Goal: Information Seeking & Learning: Learn about a topic

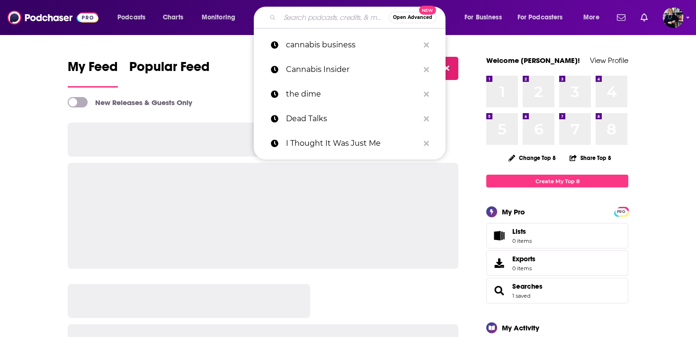
click at [318, 18] on input "Search podcasts, credits, & more..." at bounding box center [334, 17] width 109 height 15
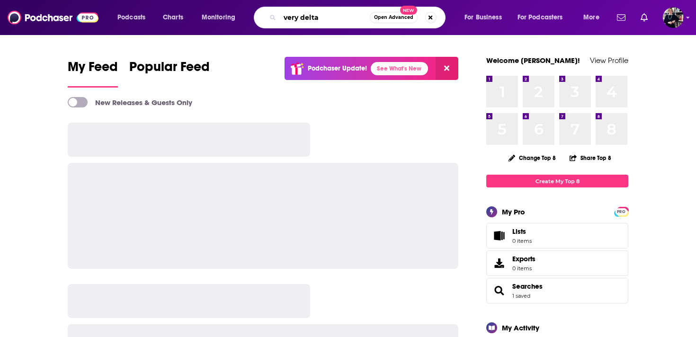
type input "very delta"
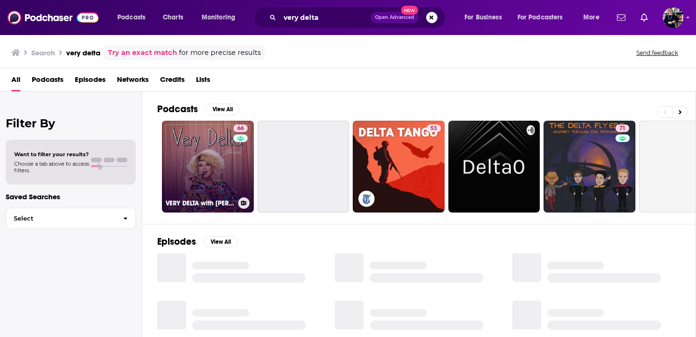
click at [223, 159] on link "66 VERY DELTA with Delta Work" at bounding box center [208, 167] width 92 height 92
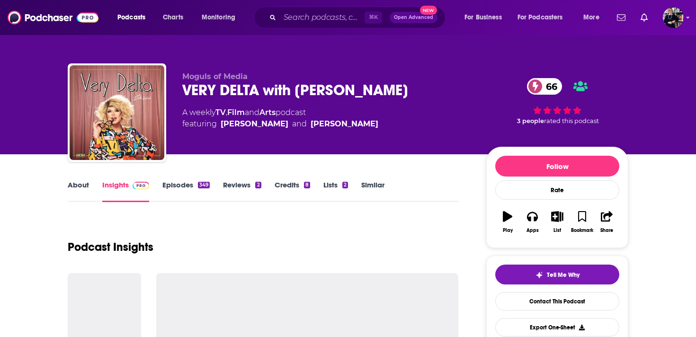
click at [202, 89] on div "VERY DELTA with Delta Work 66" at bounding box center [326, 90] width 289 height 18
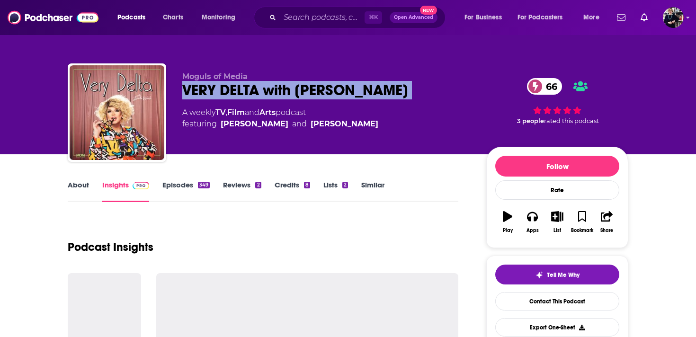
click at [202, 89] on div "VERY DELTA with Delta Work 66" at bounding box center [326, 90] width 289 height 18
copy div "VERY DELTA with Delta Work 66"
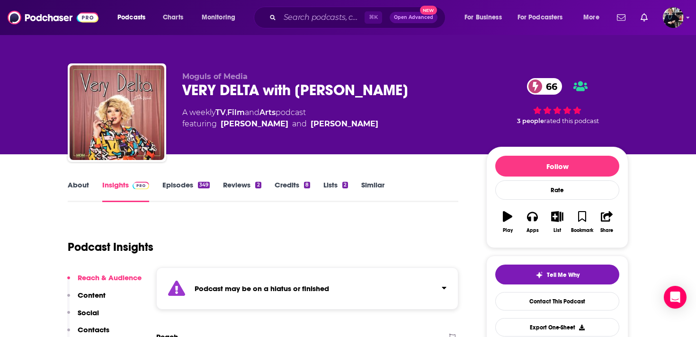
click at [213, 77] on span "Moguls of Media" at bounding box center [214, 76] width 65 height 9
copy p "Moguls of Media"
click at [344, 120] on div "A weekly TV , Film and Arts podcast featuring Sutan Amrull and Delta Work" at bounding box center [326, 118] width 289 height 23
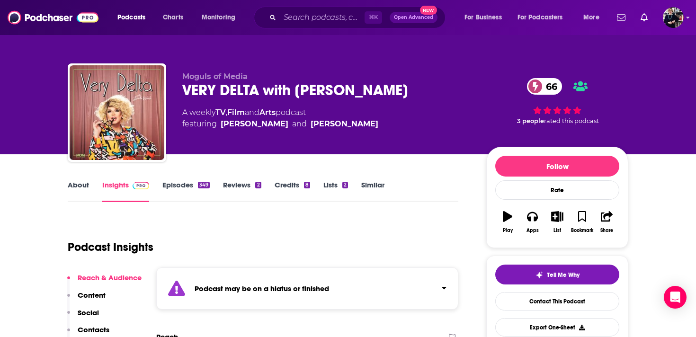
click at [292, 188] on link "Credits 8" at bounding box center [292, 191] width 35 height 22
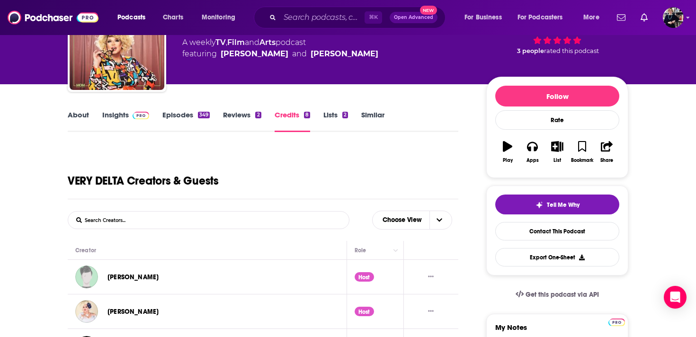
scroll to position [220, 0]
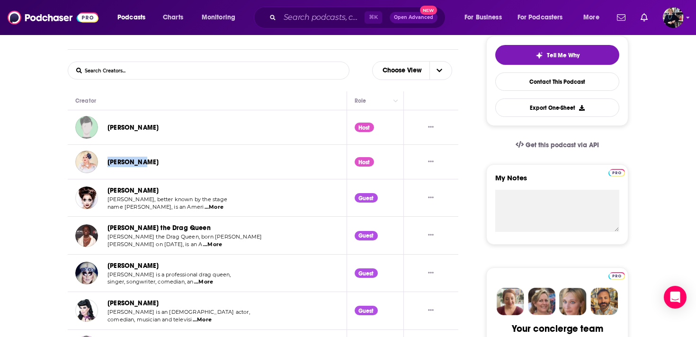
drag, startPoint x: 144, startPoint y: 163, endPoint x: 107, endPoint y: 163, distance: 37.4
click at [107, 163] on div "Delta Work" at bounding box center [147, 162] width 145 height 23
copy link "Delta Work"
click at [126, 129] on link "Sutan Amrull" at bounding box center [132, 128] width 51 height 8
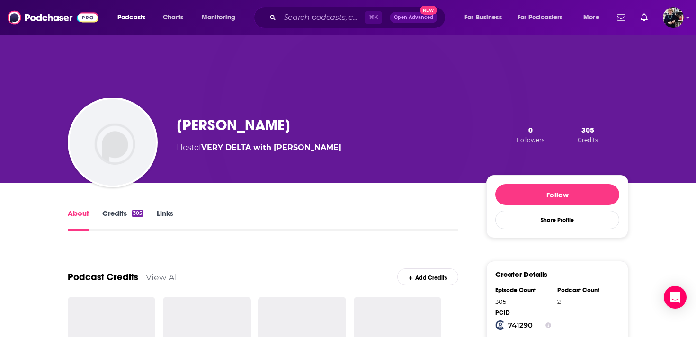
click at [126, 129] on img "Sutan Amrull" at bounding box center [113, 142] width 86 height 86
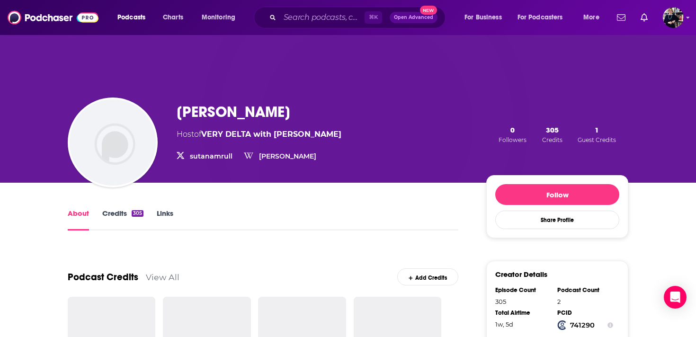
click at [233, 114] on h1 "Sutan Amrull" at bounding box center [234, 112] width 114 height 18
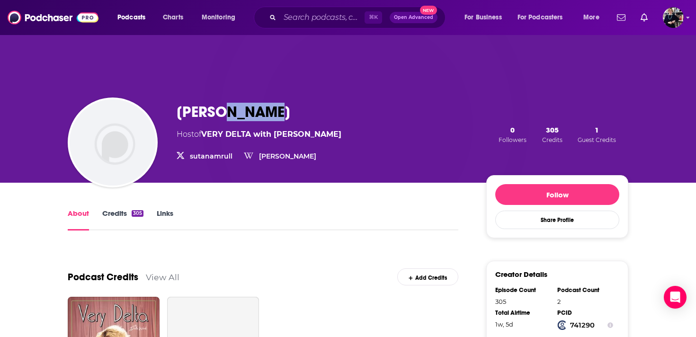
click at [233, 114] on h1 "Sutan Amrull" at bounding box center [234, 112] width 114 height 18
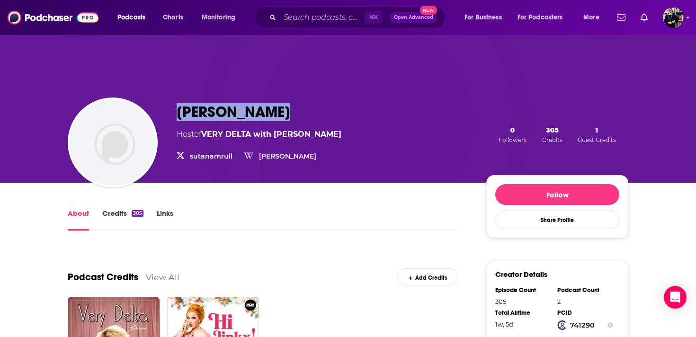
copy h1 "Sutan Amrull"
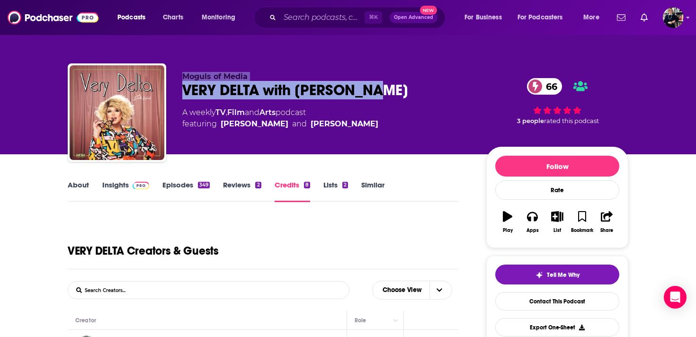
drag, startPoint x: 181, startPoint y: 76, endPoint x: 403, endPoint y: 94, distance: 222.3
click at [403, 94] on div "Moguls of Media VERY DELTA with Delta Work 66 A weekly TV , Film and Arts podca…" at bounding box center [348, 114] width 560 height 102
copy div "Moguls of Media VERY DELTA with Delta Work"
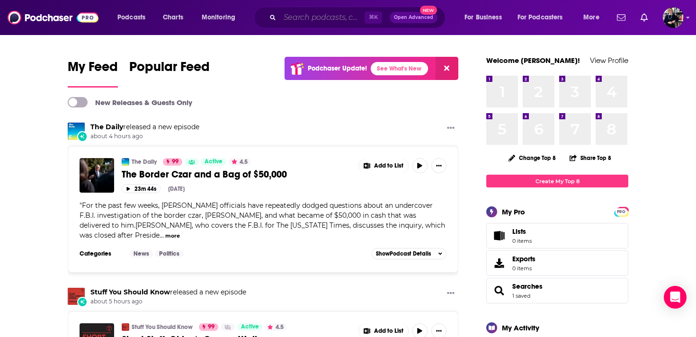
click at [293, 14] on input "Search podcasts, credits, & more..." at bounding box center [322, 17] width 85 height 15
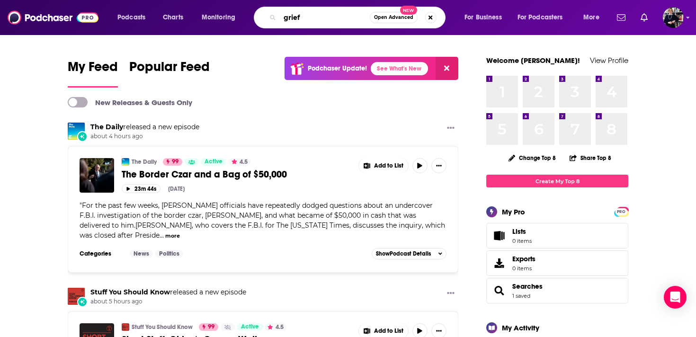
type input "grief"
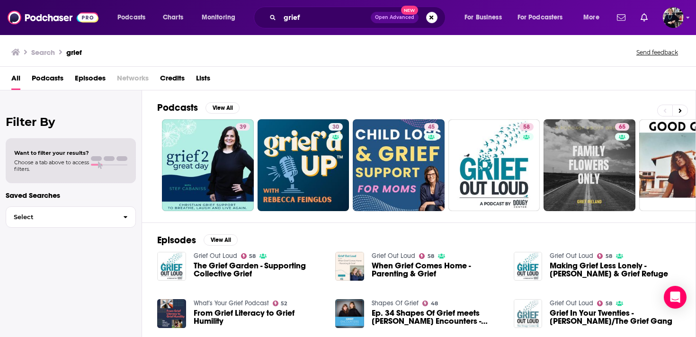
click at [51, 76] on span "Podcasts" at bounding box center [48, 80] width 32 height 19
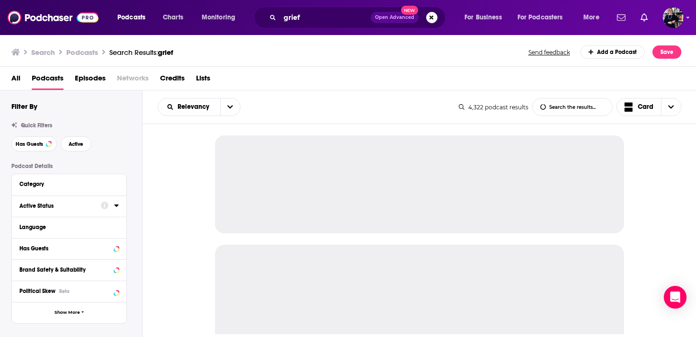
click at [67, 207] on div "Active Status" at bounding box center [56, 206] width 75 height 7
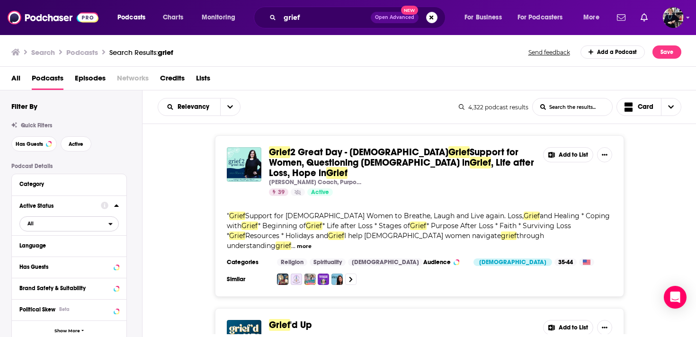
click at [66, 225] on span "All" at bounding box center [64, 223] width 89 height 12
click at [62, 257] on span "Active" at bounding box center [48, 254] width 49 height 5
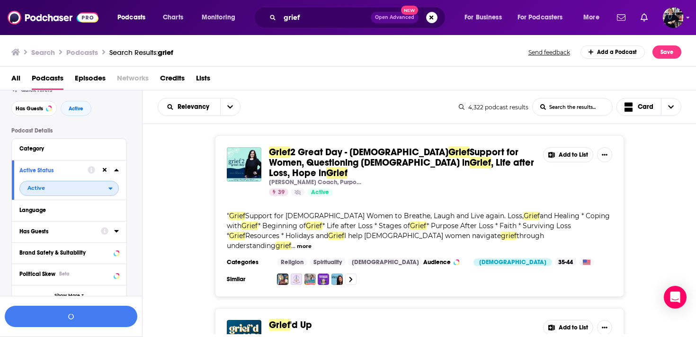
scroll to position [71, 0]
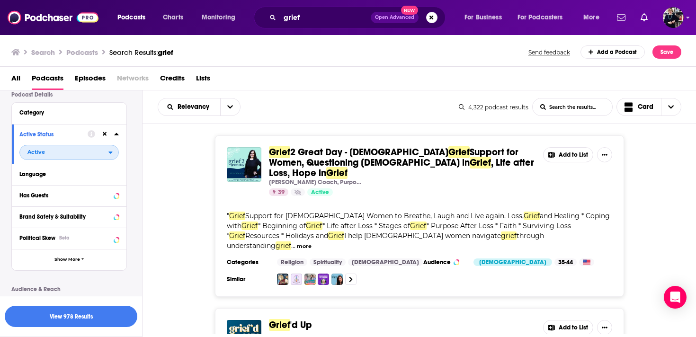
click at [77, 151] on span "Active" at bounding box center [64, 152] width 89 height 12
click at [72, 168] on span "All" at bounding box center [71, 167] width 94 height 5
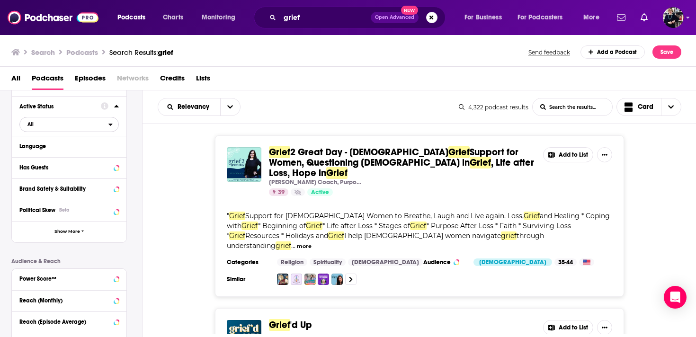
scroll to position [100, 0]
click at [69, 170] on div "Has Guests" at bounding box center [56, 167] width 75 height 7
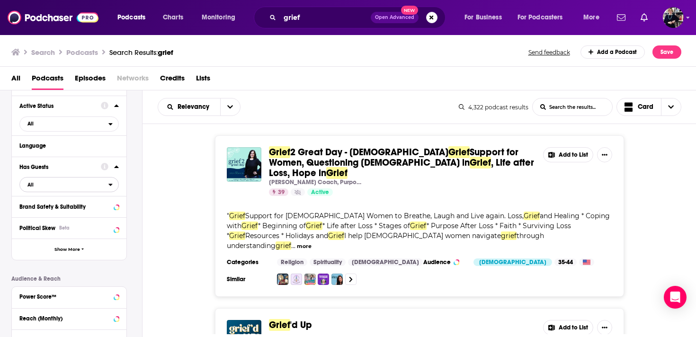
click at [64, 189] on span "All" at bounding box center [64, 184] width 89 height 12
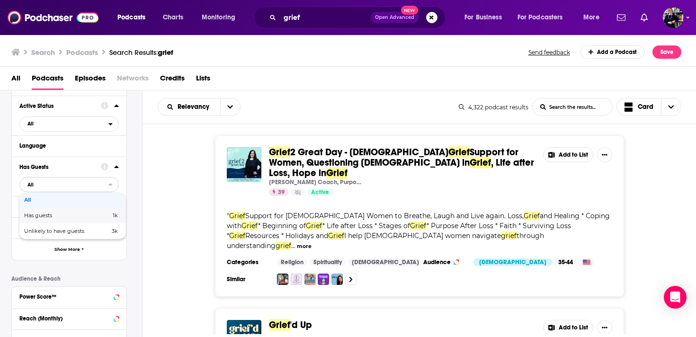
click at [61, 217] on span "Has guests" at bounding box center [52, 215] width 57 height 5
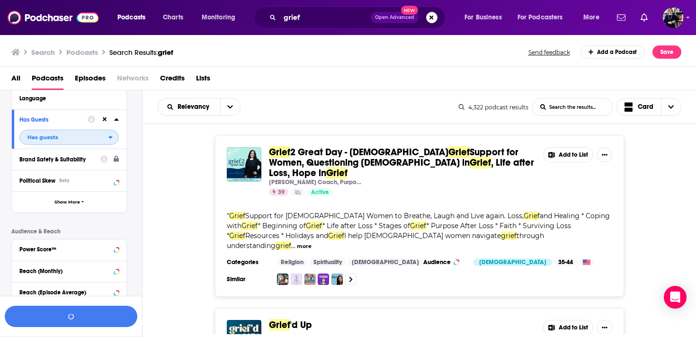
scroll to position [229, 0]
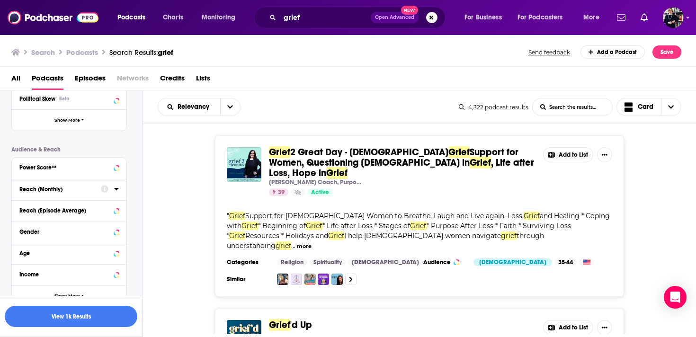
click at [70, 193] on div "Reach (Monthly)" at bounding box center [56, 189] width 75 height 7
click at [37, 212] on input "number" at bounding box center [42, 206] width 47 height 15
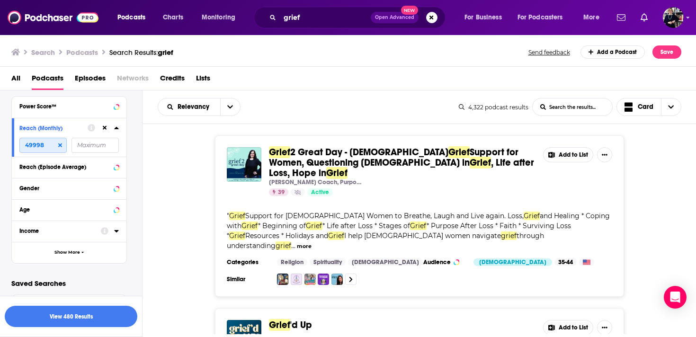
scroll to position [0, 0]
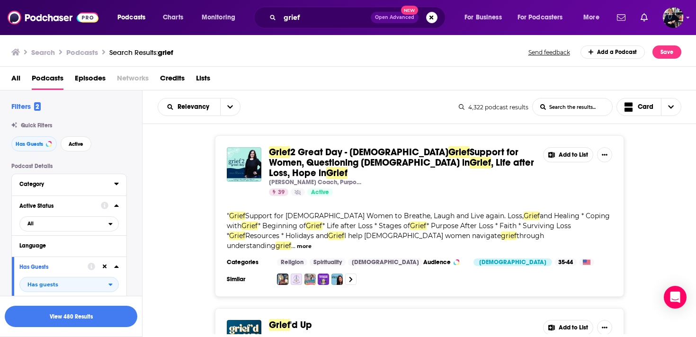
type input "49998"
click at [47, 183] on div "Category" at bounding box center [63, 184] width 89 height 7
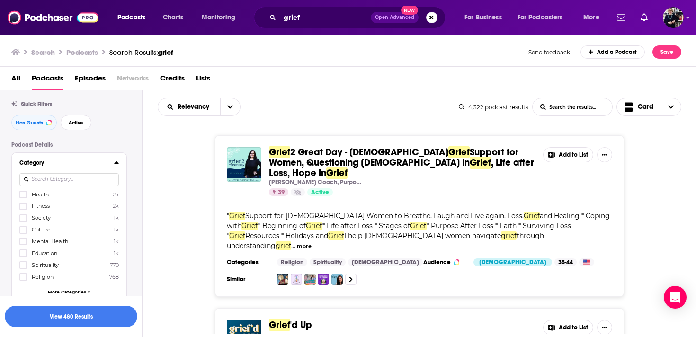
scroll to position [37, 0]
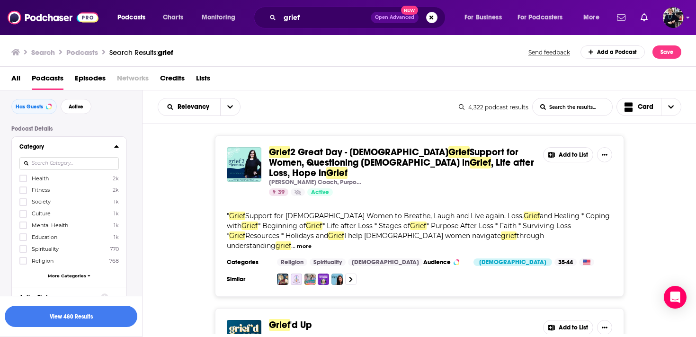
click at [41, 179] on span "Health" at bounding box center [40, 178] width 17 height 7
click at [23, 181] on input "multiSelectOption-health-0" at bounding box center [23, 181] width 0 height 0
click at [64, 276] on span "More Categories" at bounding box center [67, 275] width 38 height 5
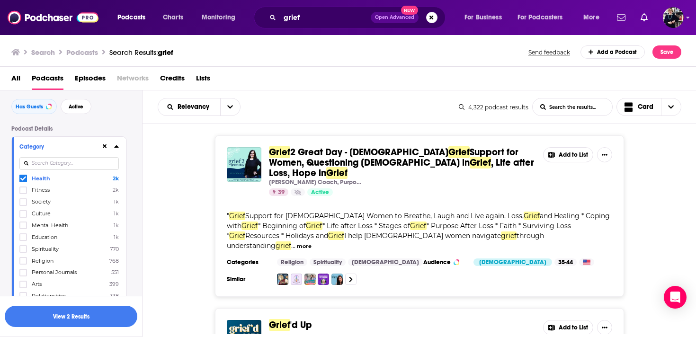
click at [45, 204] on span "Society" at bounding box center [41, 201] width 19 height 7
click at [23, 205] on input "multiSelectOption-society-2" at bounding box center [23, 205] width 0 height 0
click at [43, 216] on span "Culture" at bounding box center [41, 213] width 19 height 7
click at [23, 217] on input "multiSelectOption-culture-3" at bounding box center [23, 217] width 0 height 0
click at [44, 227] on span "Mental Health" at bounding box center [50, 225] width 36 height 7
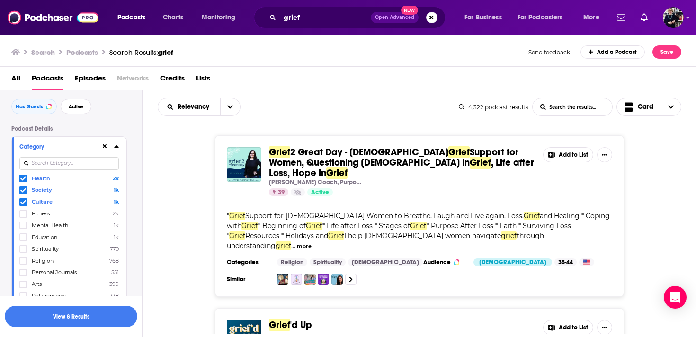
click at [23, 228] on input "multiSelectOption-mental-health-4" at bounding box center [23, 228] width 0 height 0
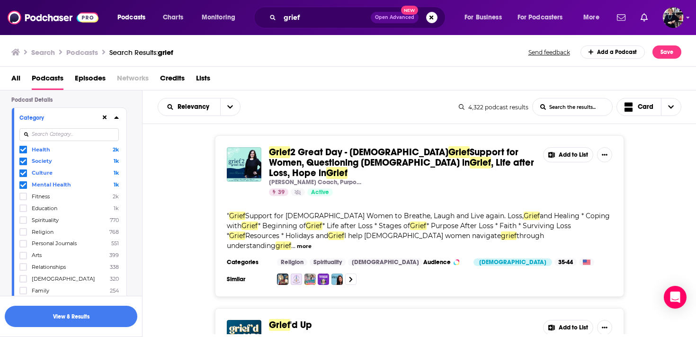
scroll to position [67, 0]
click at [41, 216] on span "Spirituality" at bounding box center [45, 219] width 27 height 7
click at [23, 222] on input "multiSelectOption-spirituality-6" at bounding box center [23, 222] width 0 height 0
click at [26, 184] on icon at bounding box center [23, 185] width 6 height 6
click at [22, 173] on icon at bounding box center [23, 173] width 6 height 6
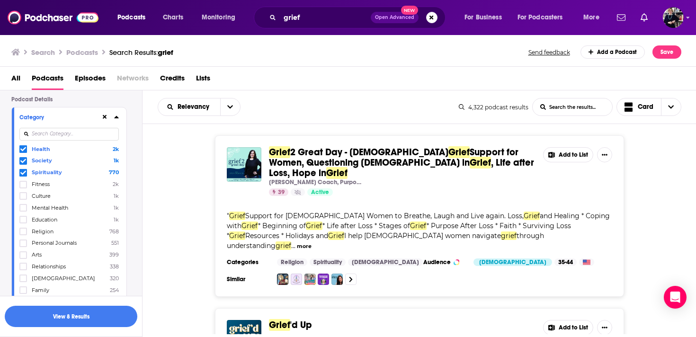
click at [22, 161] on icon at bounding box center [23, 161] width 6 height 6
click at [22, 149] on icon at bounding box center [23, 149] width 6 height 6
click at [76, 321] on button "View 1 Results" at bounding box center [71, 316] width 133 height 21
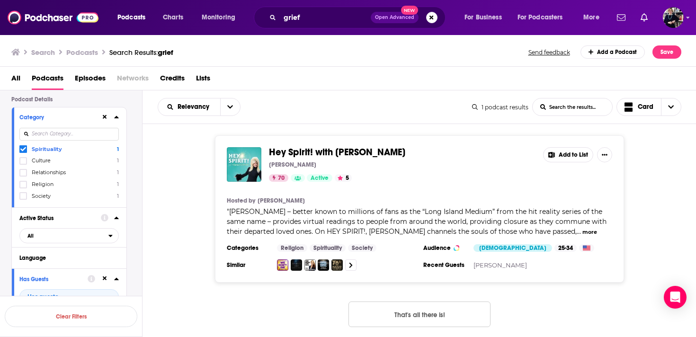
click at [43, 161] on span "Culture" at bounding box center [41, 160] width 19 height 7
click at [23, 164] on input "multiSelectOption-culture-1" at bounding box center [23, 164] width 0 height 0
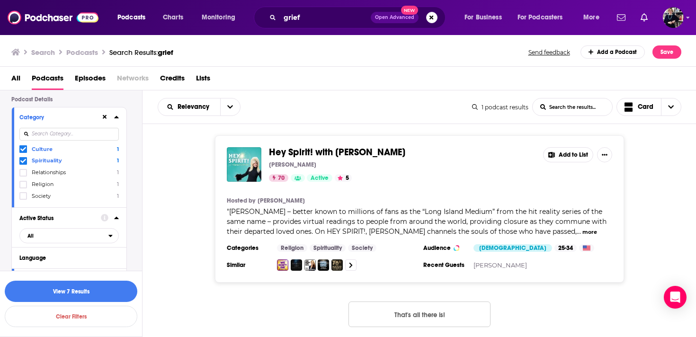
click at [44, 197] on span "Society" at bounding box center [41, 196] width 19 height 7
click at [23, 199] on input "multiSelectOption-society-4" at bounding box center [23, 199] width 0 height 0
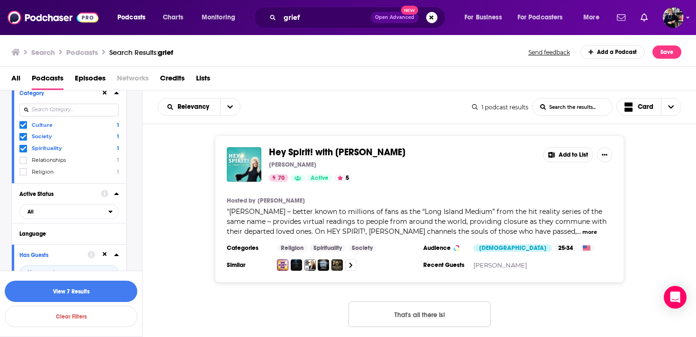
scroll to position [3, 0]
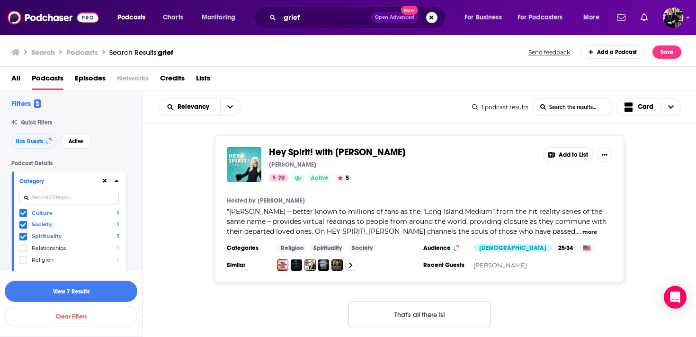
click at [60, 204] on input at bounding box center [68, 198] width 99 height 13
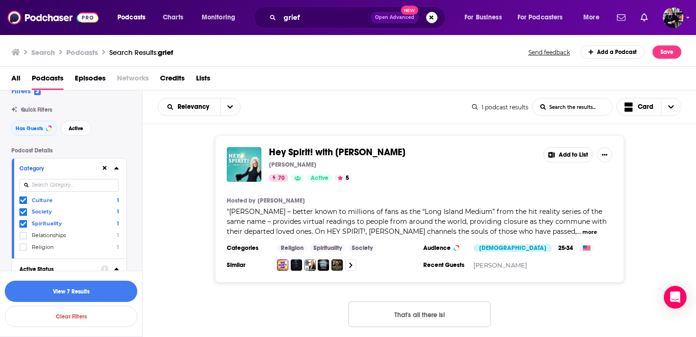
scroll to position [0, 0]
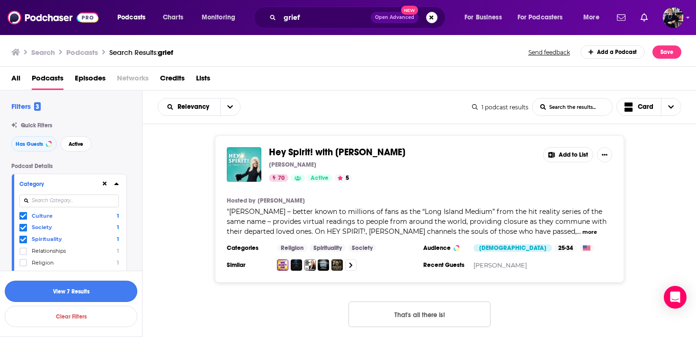
click at [68, 293] on button "View 7 Results" at bounding box center [71, 291] width 133 height 21
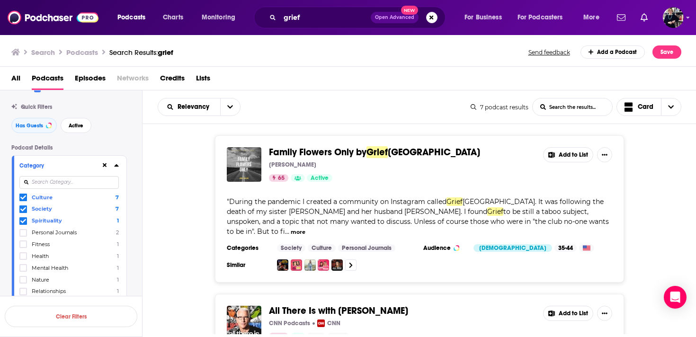
scroll to position [26, 0]
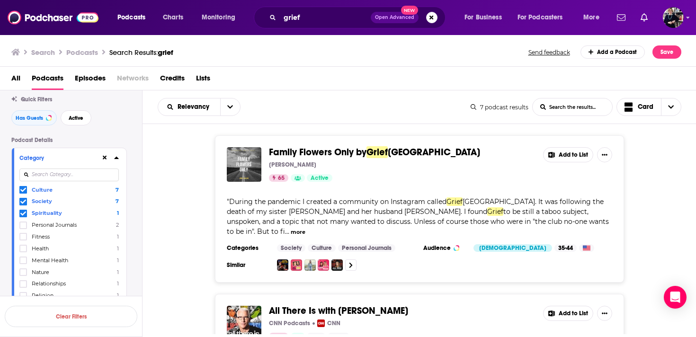
click at [36, 260] on span "Mental Health" at bounding box center [50, 260] width 36 height 7
click at [23, 263] on input "multiSelectOption-mental-health-6" at bounding box center [23, 263] width 0 height 0
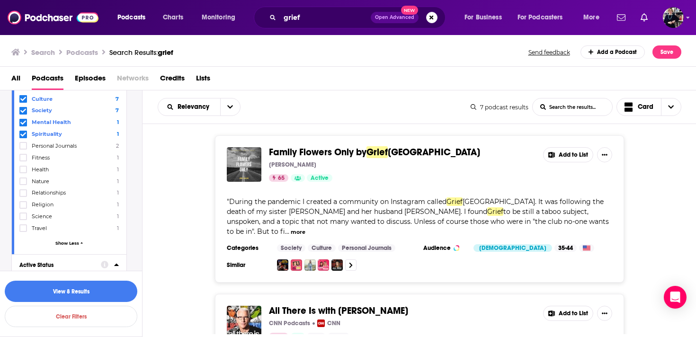
scroll to position [118, 0]
click at [52, 192] on span "Relationships" at bounding box center [49, 191] width 34 height 7
click at [23, 195] on input "multiSelectOption-relationships-8" at bounding box center [23, 195] width 0 height 0
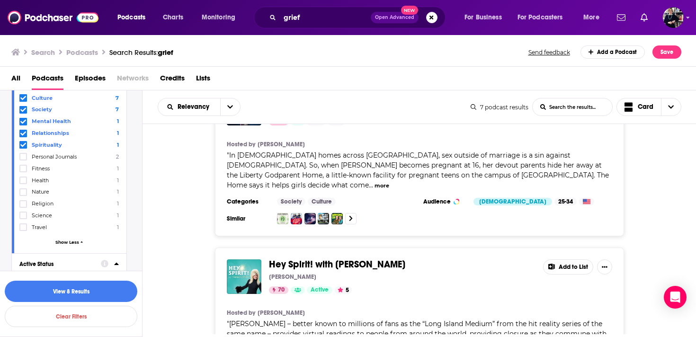
scroll to position [711, 0]
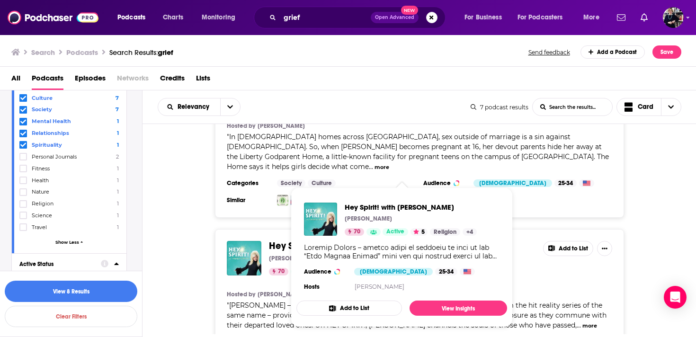
click at [165, 229] on div "Hey Spirit! with Theresa Caputo Theresa Caputo 70 Active 5 Add to List Hosted b…" at bounding box center [419, 302] width 554 height 147
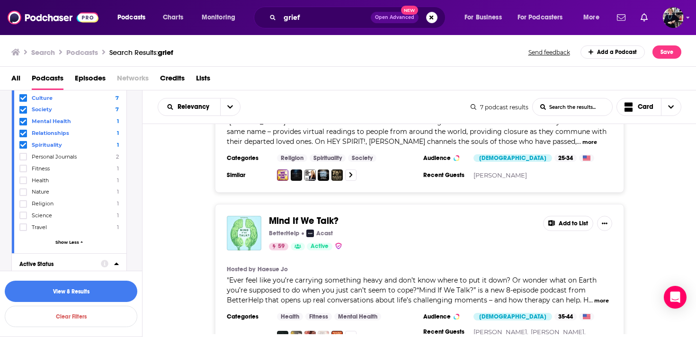
scroll to position [958, 0]
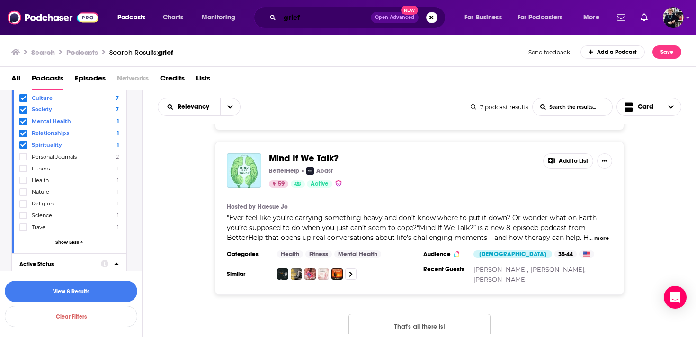
click at [296, 16] on input "grief" at bounding box center [325, 17] width 91 height 15
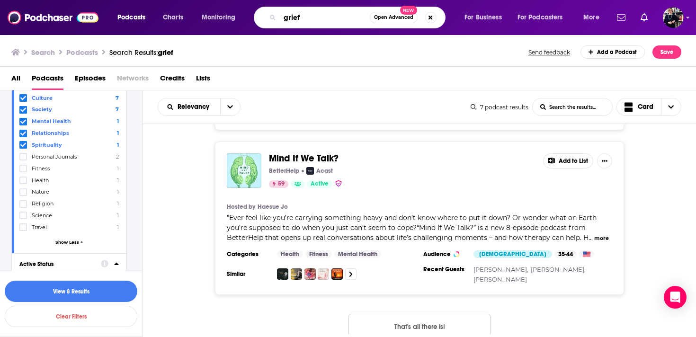
click at [296, 16] on input "grief" at bounding box center [325, 17] width 90 height 15
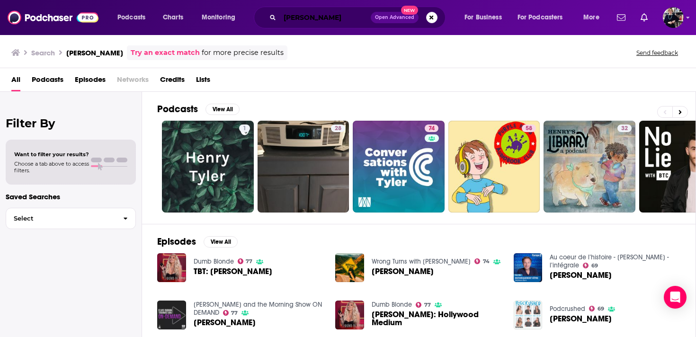
click at [291, 12] on input "[PERSON_NAME]" at bounding box center [325, 17] width 91 height 15
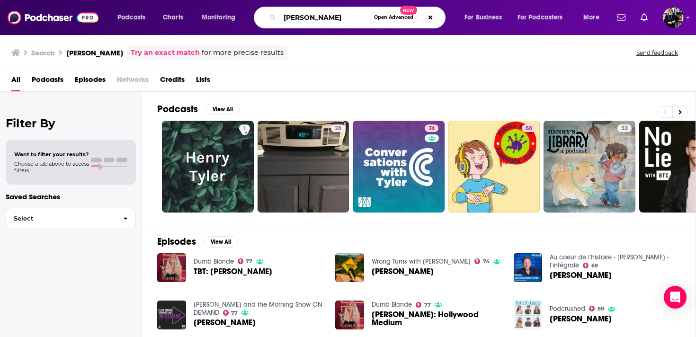
click at [291, 12] on input "[PERSON_NAME]" at bounding box center [325, 17] width 90 height 15
type input "[PERSON_NAME]"
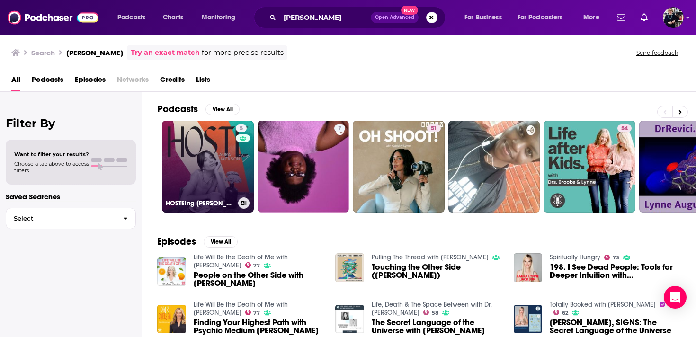
click at [190, 148] on link "5 HOSTEing Laura Jackson" at bounding box center [208, 167] width 92 height 92
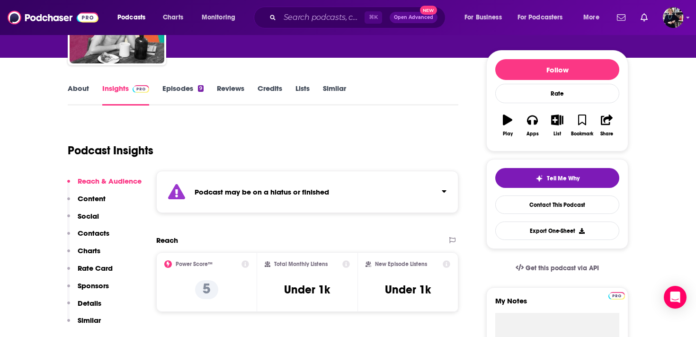
scroll to position [250, 0]
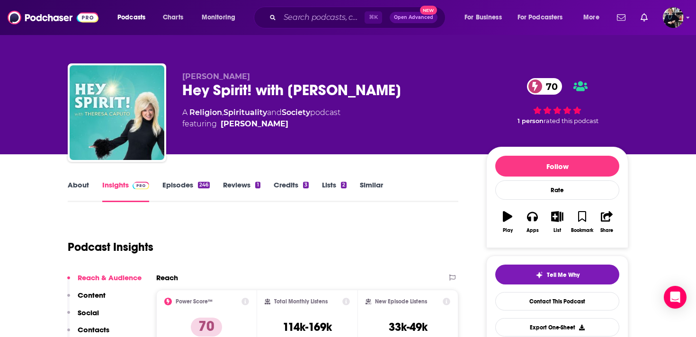
drag, startPoint x: 180, startPoint y: 91, endPoint x: 473, endPoint y: 102, distance: 292.7
click at [473, 102] on div "Theresa Caputo Hey Spirit! with Theresa Caputo 70 A Religion , Spirituality and…" at bounding box center [348, 114] width 560 height 102
copy h2 "Hey Spirit! with Theresa Caputo"
click at [294, 187] on link "Credits 3" at bounding box center [291, 191] width 35 height 22
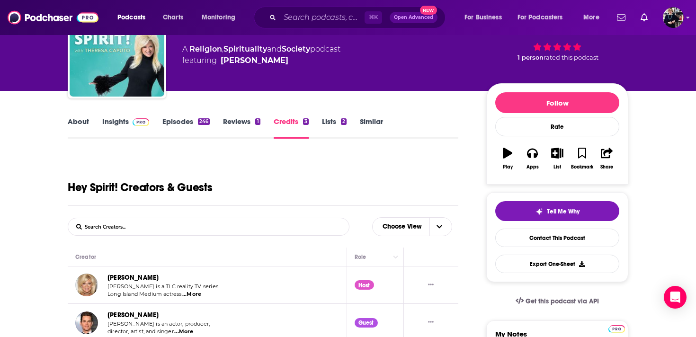
scroll to position [145, 0]
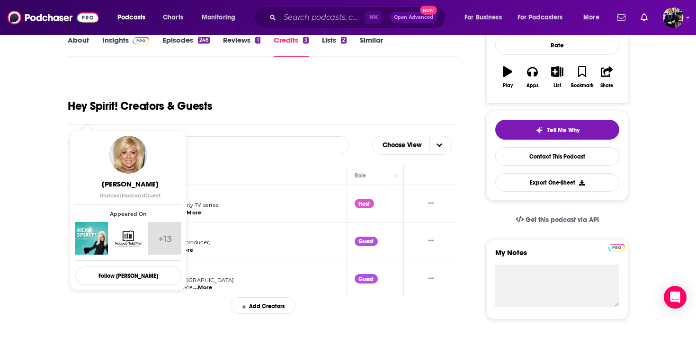
drag, startPoint x: 168, startPoint y: 196, endPoint x: 93, endPoint y: 197, distance: 74.8
click at [221, 188] on td "Theresa Caputo Theresa Caputo is a TLC reality TV series Long Island Medium act…" at bounding box center [207, 203] width 279 height 37
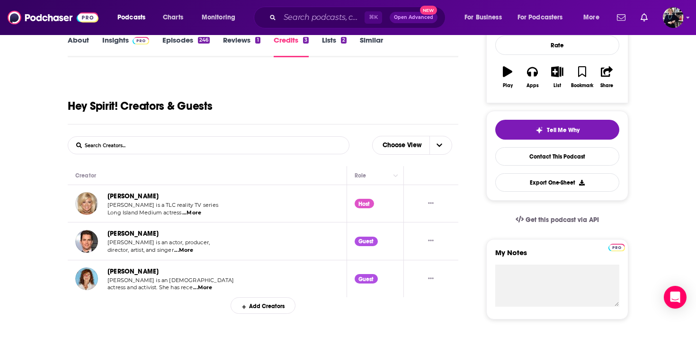
drag, startPoint x: 172, startPoint y: 195, endPoint x: 107, endPoint y: 196, distance: 64.4
click at [107, 196] on div "Theresa Caputo" at bounding box center [163, 196] width 113 height 11
copy link "Theresa Caputo"
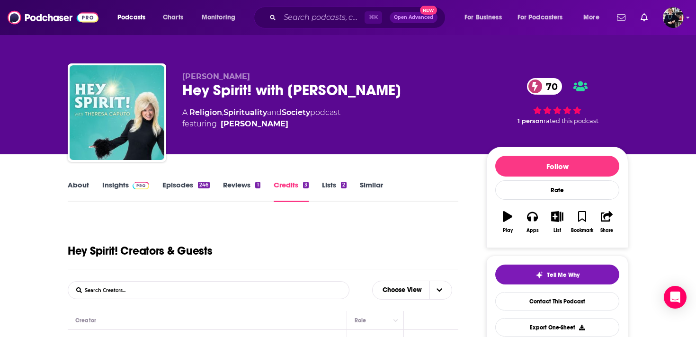
drag, startPoint x: 182, startPoint y: 89, endPoint x: 407, endPoint y: 92, distance: 224.4
click at [407, 92] on div "Hey Spirit! with Theresa Caputo 70" at bounding box center [326, 90] width 289 height 18
copy h2 "Hey Spirit! with Theresa Caputo"
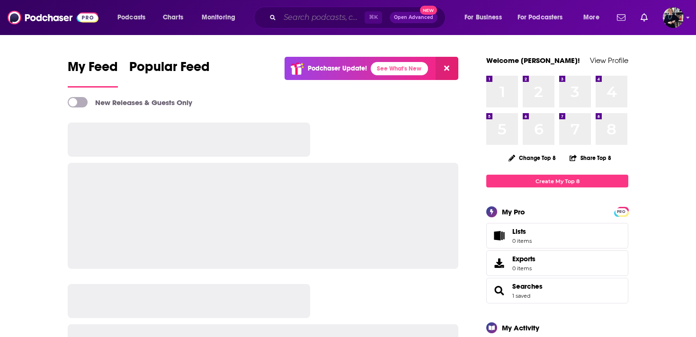
click at [284, 18] on input "Search podcasts, credits, & more..." at bounding box center [322, 17] width 85 height 15
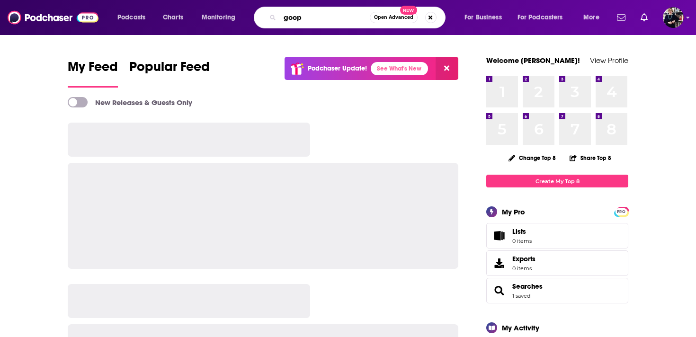
type input "goop"
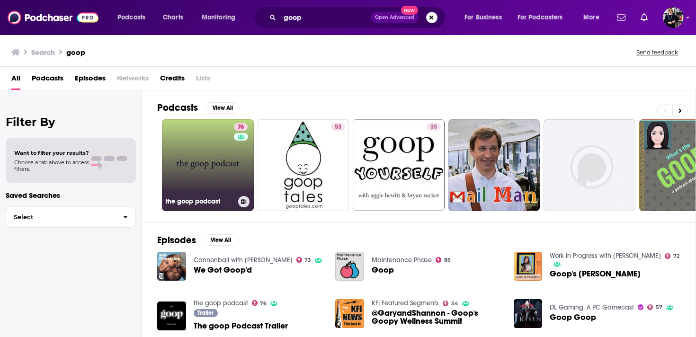
click at [194, 178] on link "76 the goop podcast" at bounding box center [208, 165] width 92 height 92
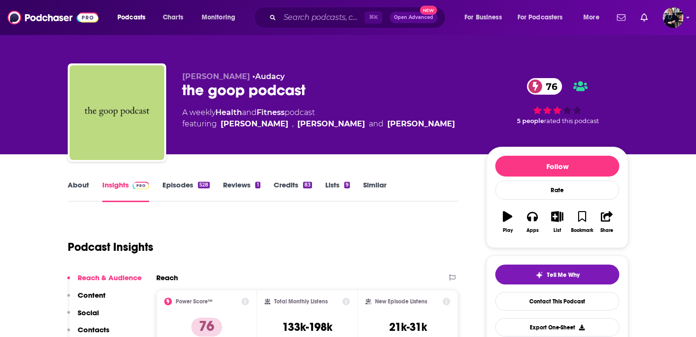
click at [80, 192] on link "About" at bounding box center [78, 191] width 21 height 22
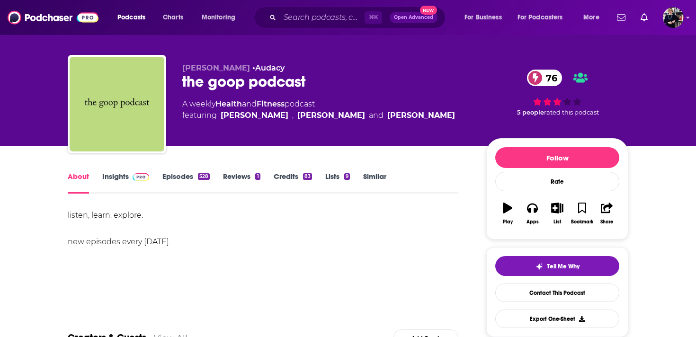
scroll to position [19, 0]
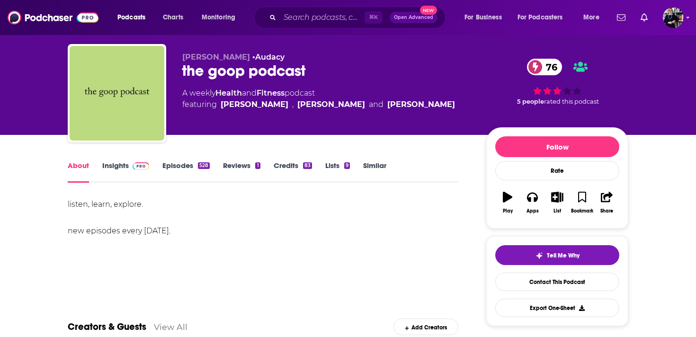
click at [124, 167] on link "Insights" at bounding box center [125, 172] width 47 height 22
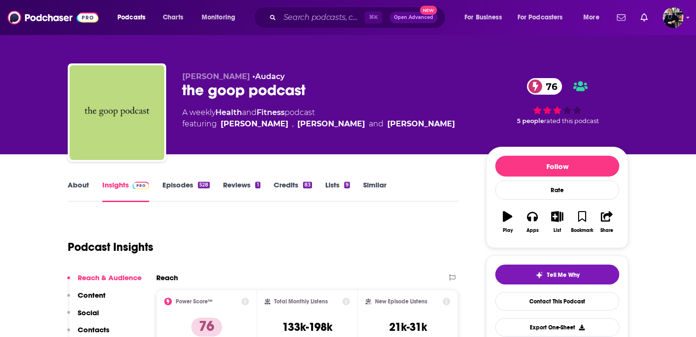
click at [289, 189] on link "Credits 83" at bounding box center [293, 191] width 38 height 22
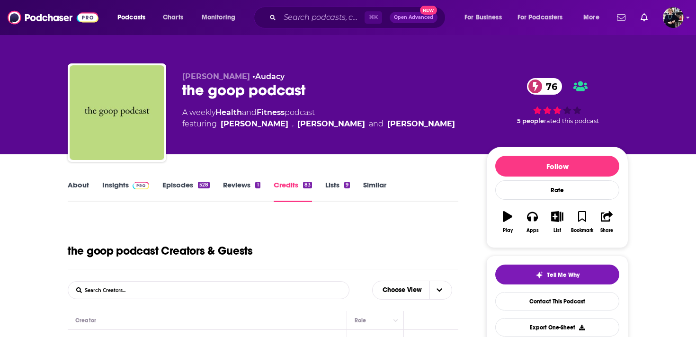
scroll to position [189, 0]
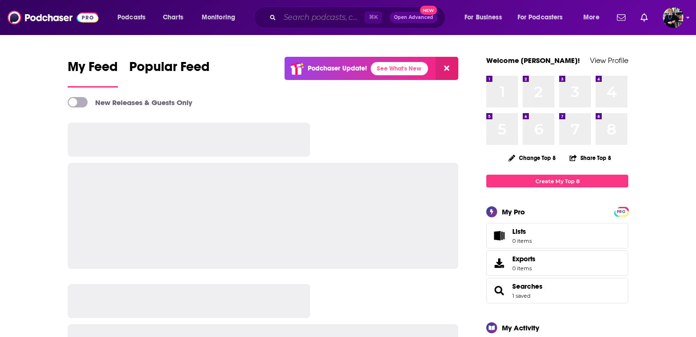
click at [341, 18] on input "Search podcasts, credits, & more..." at bounding box center [322, 17] width 85 height 15
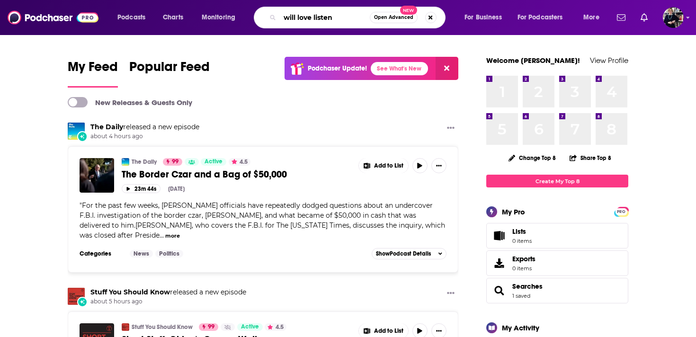
type input "will love listen"
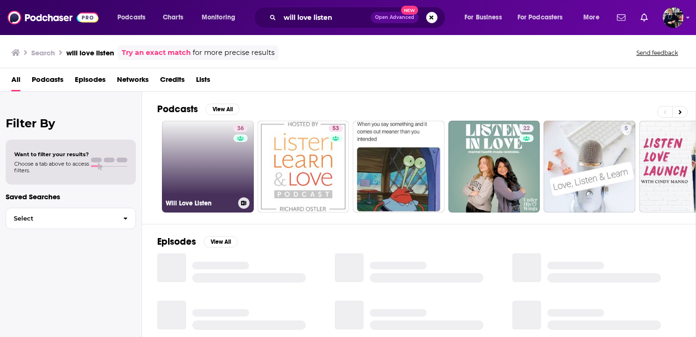
click at [204, 175] on link "36 Will Love Listen" at bounding box center [208, 167] width 92 height 92
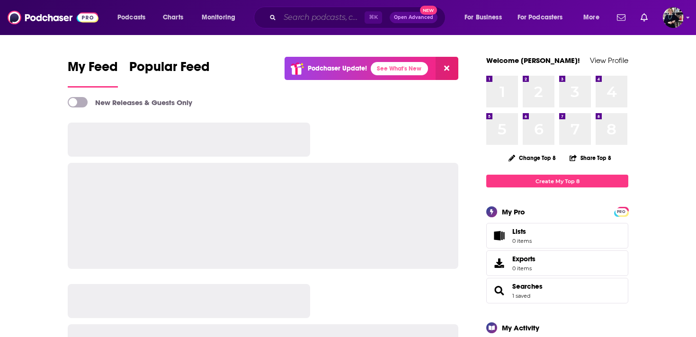
click at [296, 18] on input "Search podcasts, credits, & more..." at bounding box center [322, 17] width 85 height 15
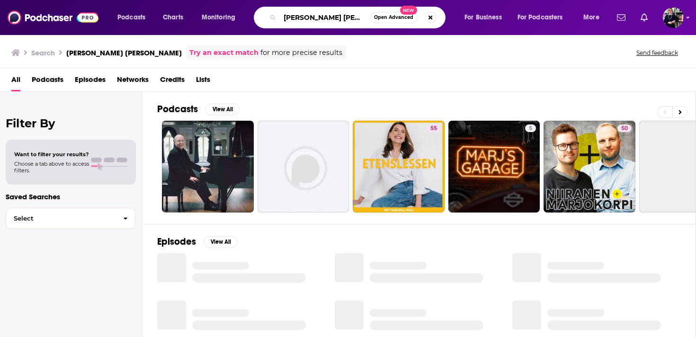
click at [338, 19] on input "[PERSON_NAME] [PERSON_NAME]" at bounding box center [325, 17] width 90 height 15
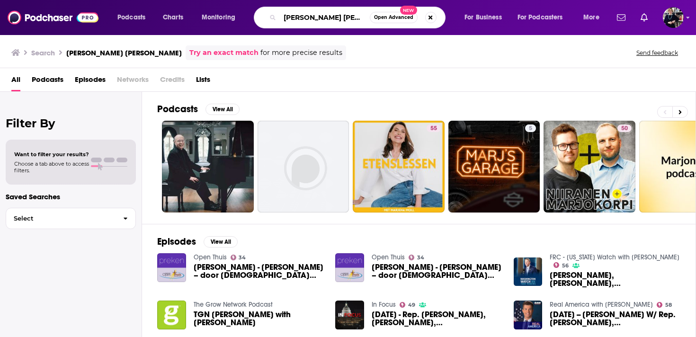
type input "[PERSON_NAME] [PERSON_NAME]"
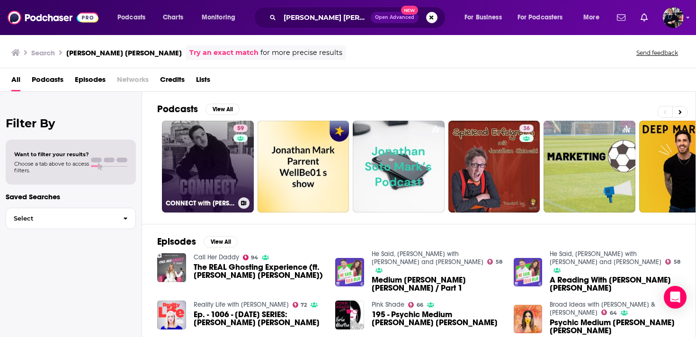
click at [238, 166] on div "59" at bounding box center [241, 160] width 17 height 73
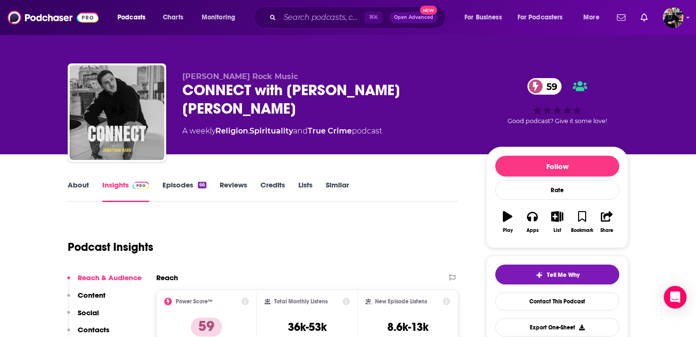
click at [271, 189] on link "Credits" at bounding box center [272, 191] width 25 height 22
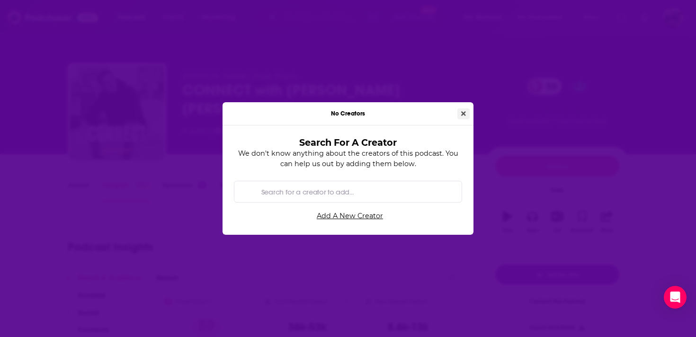
click at [462, 114] on icon "Close" at bounding box center [463, 113] width 5 height 5
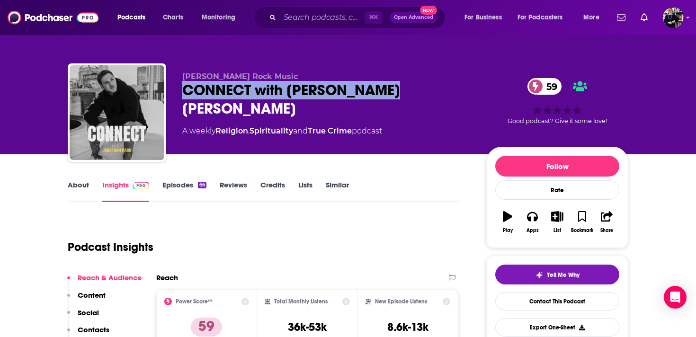
drag, startPoint x: 182, startPoint y: 88, endPoint x: 436, endPoint y: 88, distance: 254.2
click at [436, 88] on div "CONNECT with [PERSON_NAME] [PERSON_NAME] 59" at bounding box center [326, 99] width 289 height 37
copy h2 "CONNECT with [PERSON_NAME] [PERSON_NAME]"
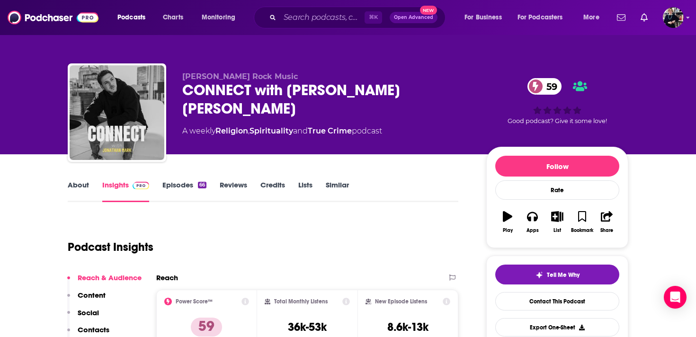
click at [224, 78] on span "[PERSON_NAME] Rock Music" at bounding box center [239, 76] width 115 height 9
copy p "[PERSON_NAME] Rock Music"
